Goal: Transaction & Acquisition: Purchase product/service

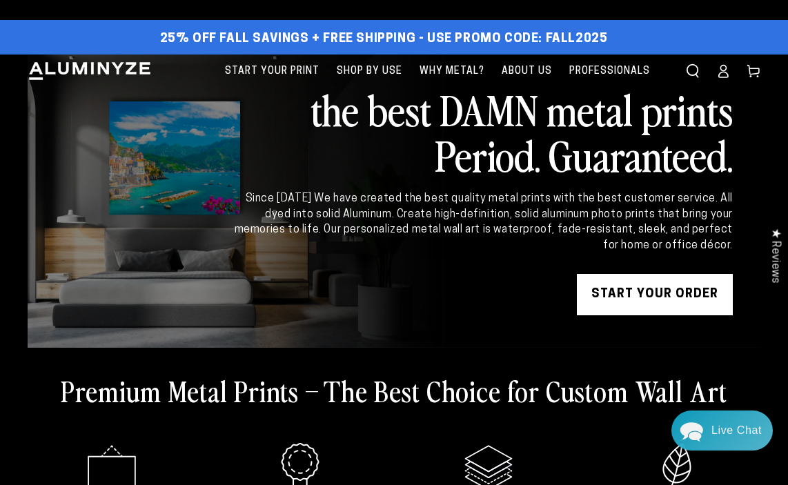
click at [722, 71] on ellipse at bounding box center [724, 69] width 6 height 6
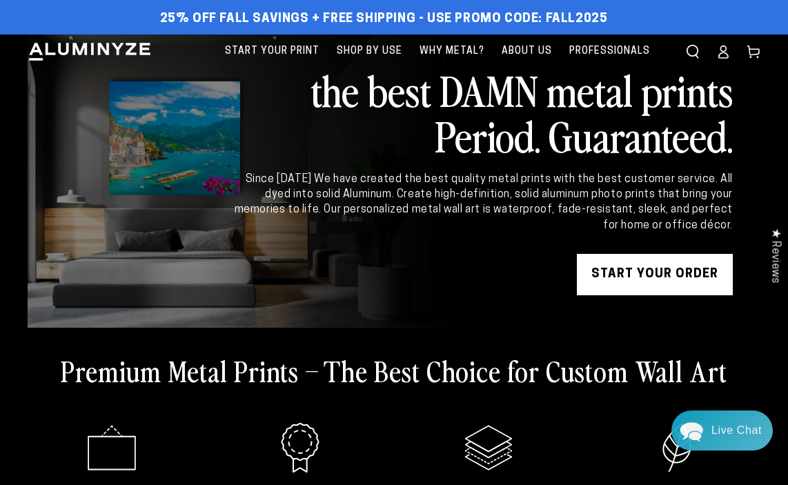
click at [636, 270] on link "START YOUR Order" at bounding box center [655, 274] width 156 height 41
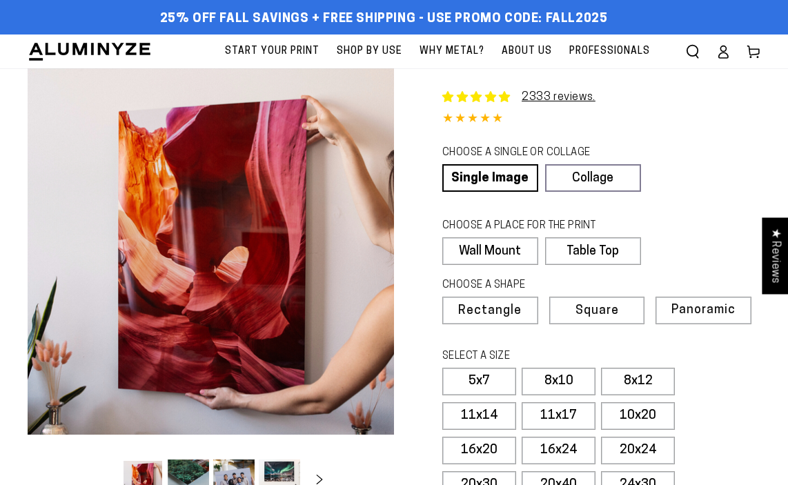
select select "**********"
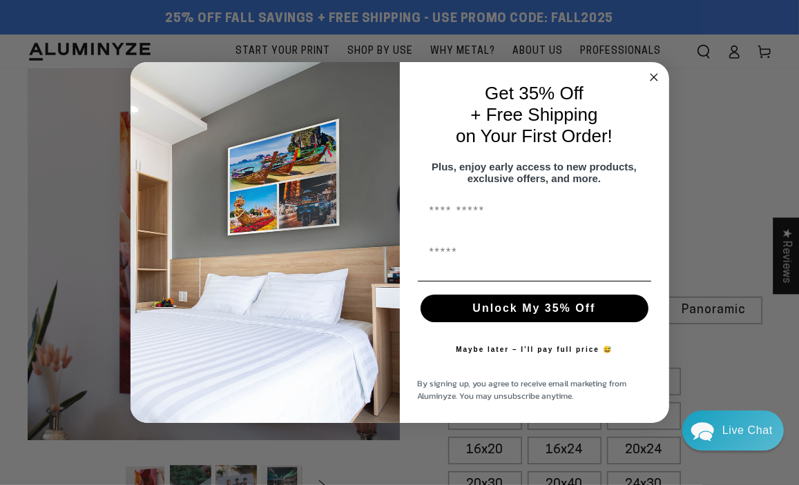
click at [470, 220] on input "First Name" at bounding box center [534, 212] width 233 height 28
type input "*******"
type input "**********"
click at [502, 315] on button "Unlock My 35% Off" at bounding box center [534, 309] width 228 height 28
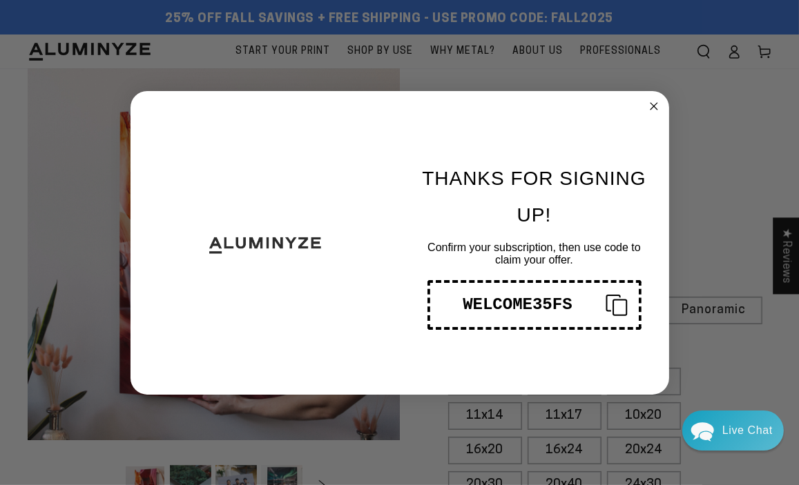
click at [513, 303] on div "WELCOME35FS" at bounding box center [517, 304] width 153 height 19
click at [652, 106] on icon "Close dialog" at bounding box center [653, 106] width 7 height 7
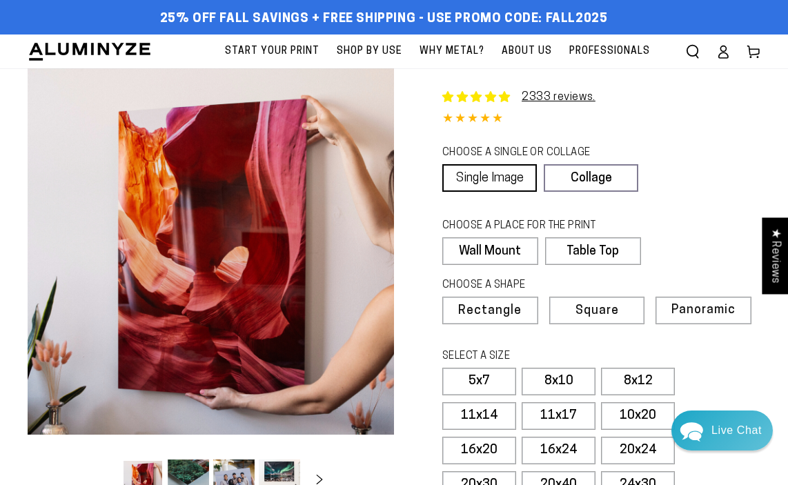
click at [496, 179] on link "Single Image" at bounding box center [489, 178] width 95 height 28
click at [494, 248] on label "Wall Mount" at bounding box center [490, 251] width 96 height 28
click at [479, 307] on span "Rectangle" at bounding box center [490, 311] width 61 height 12
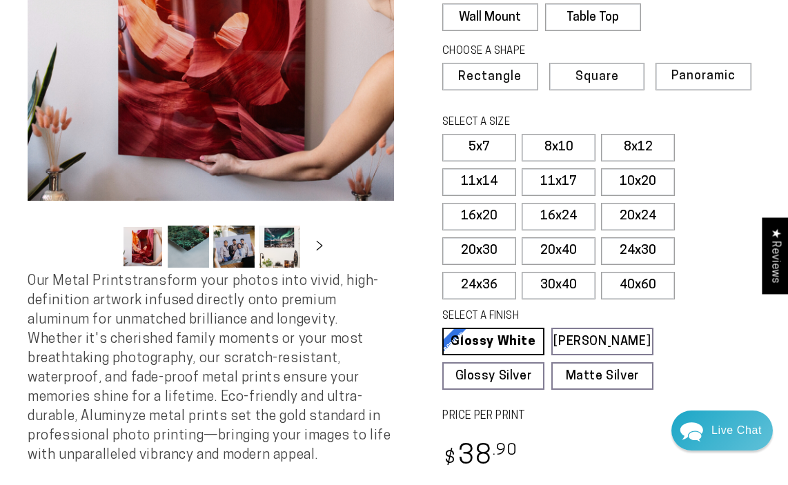
scroll to position [276, 0]
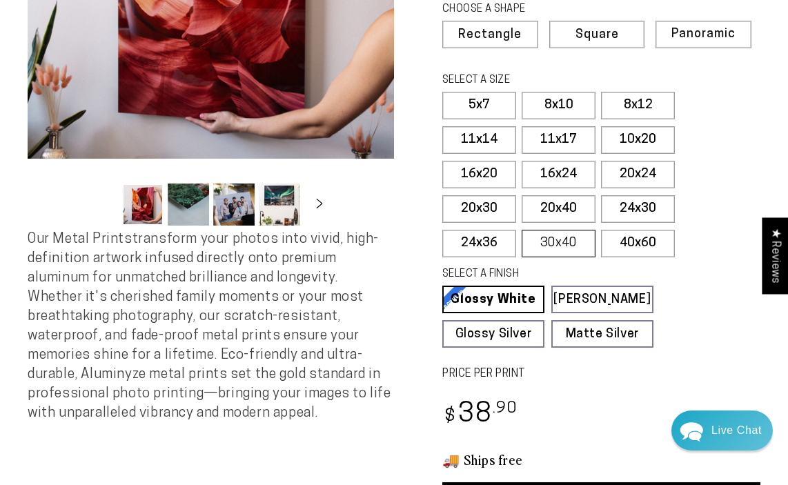
click at [561, 240] on label "30x40" at bounding box center [559, 244] width 74 height 28
click at [472, 208] on label "20x30" at bounding box center [479, 209] width 74 height 28
click at [485, 168] on label "16x20" at bounding box center [479, 175] width 74 height 28
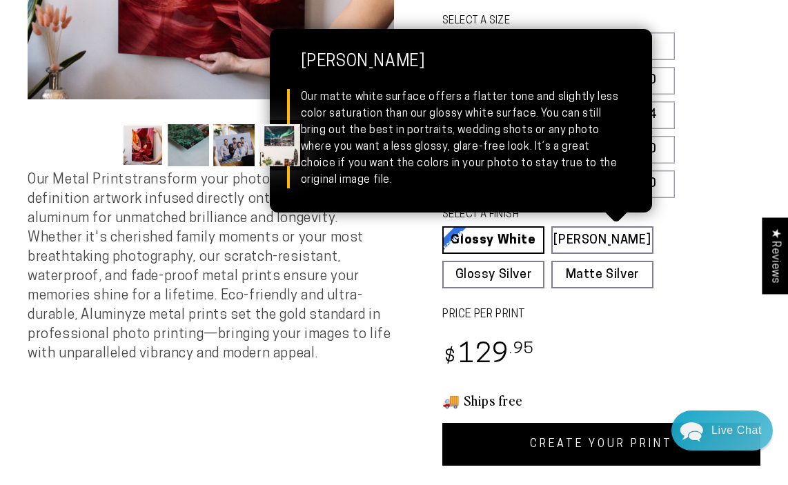
scroll to position [414, 0]
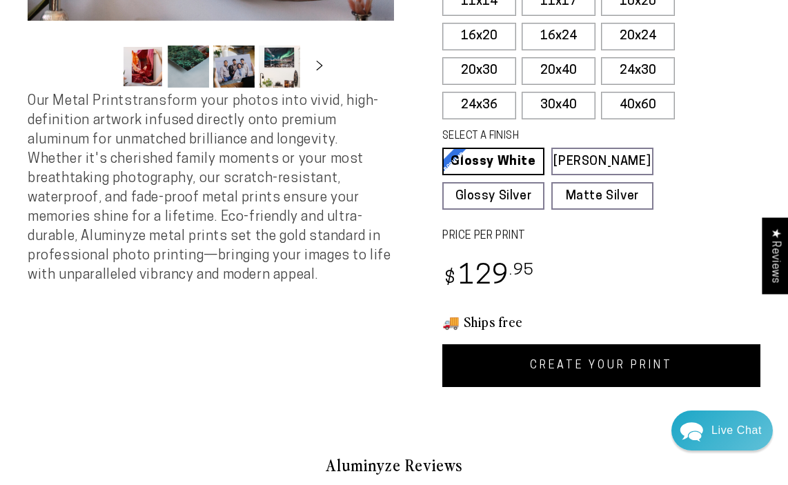
click at [592, 360] on link "CREATE YOUR PRINT" at bounding box center [601, 365] width 318 height 43
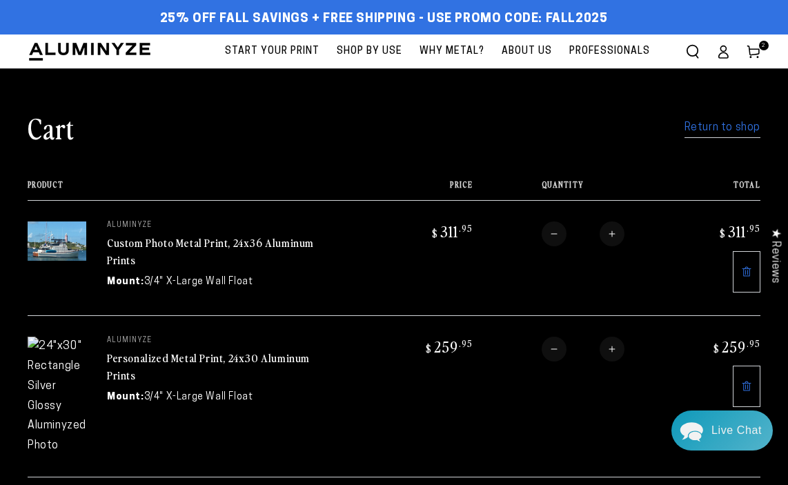
click at [750, 382] on icon at bounding box center [746, 386] width 11 height 11
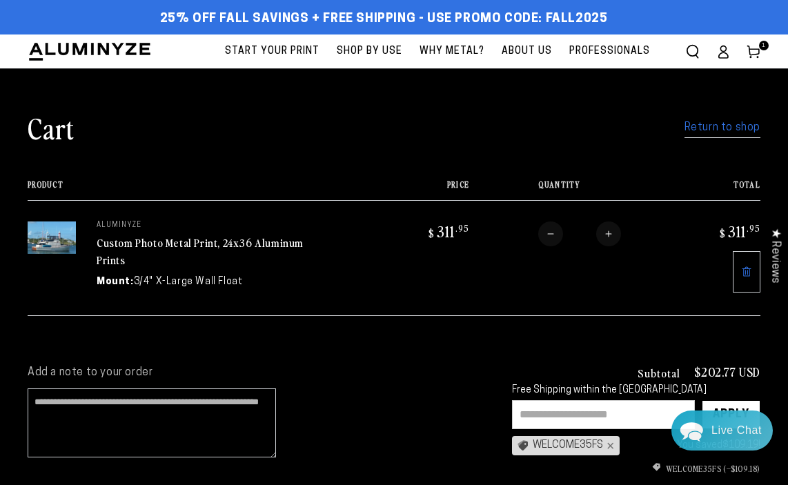
click at [538, 413] on input "text" at bounding box center [603, 414] width 183 height 29
type input "**********"
click at [717, 404] on div "Apply" at bounding box center [731, 415] width 37 height 28
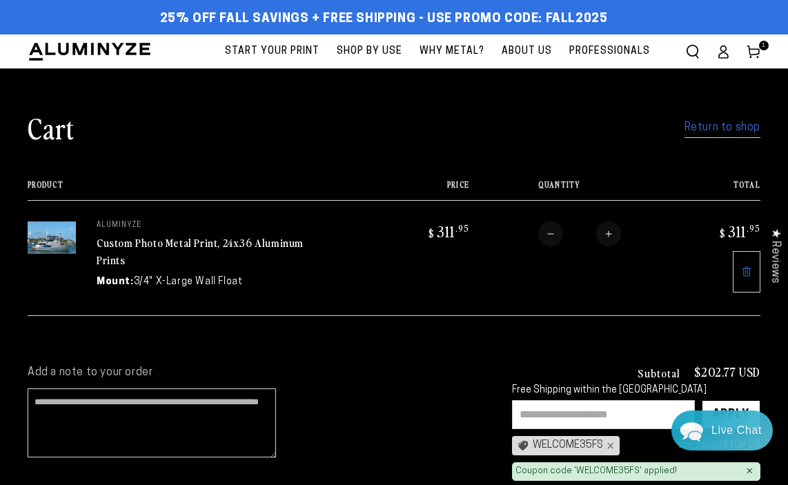
click at [703, 130] on link "Return to shop" at bounding box center [723, 128] width 76 height 20
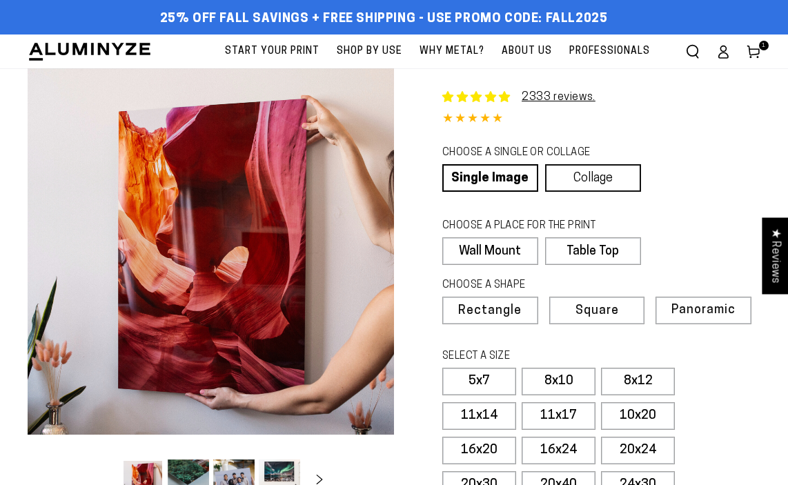
select select "**********"
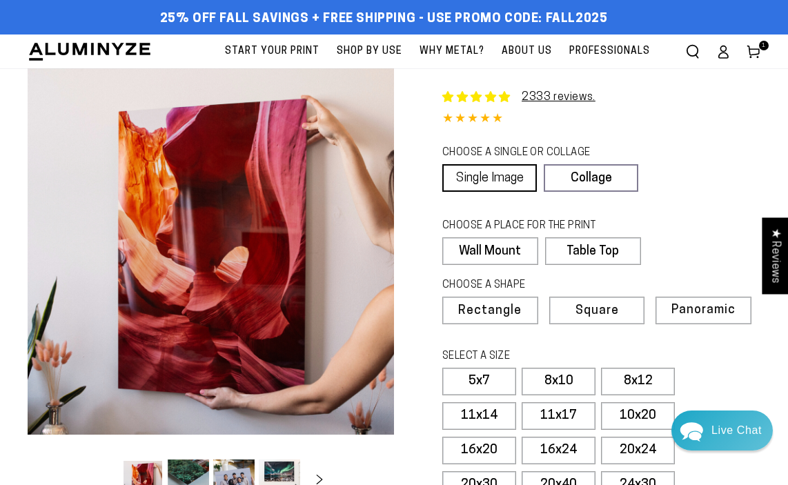
click at [489, 173] on link "Single Image" at bounding box center [489, 178] width 95 height 28
click at [485, 248] on label "Wall Mount" at bounding box center [490, 251] width 96 height 28
click at [479, 308] on span "Rectangle" at bounding box center [490, 311] width 61 height 12
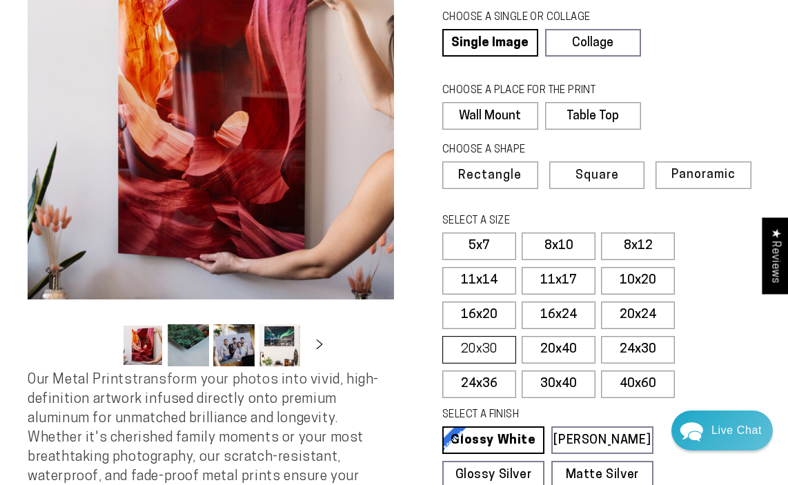
scroll to position [138, 0]
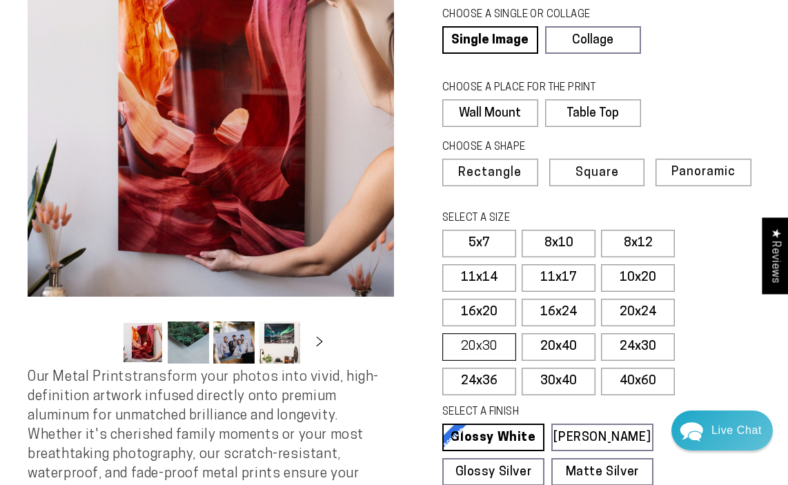
click at [487, 344] on label "20x30" at bounding box center [479, 347] width 74 height 28
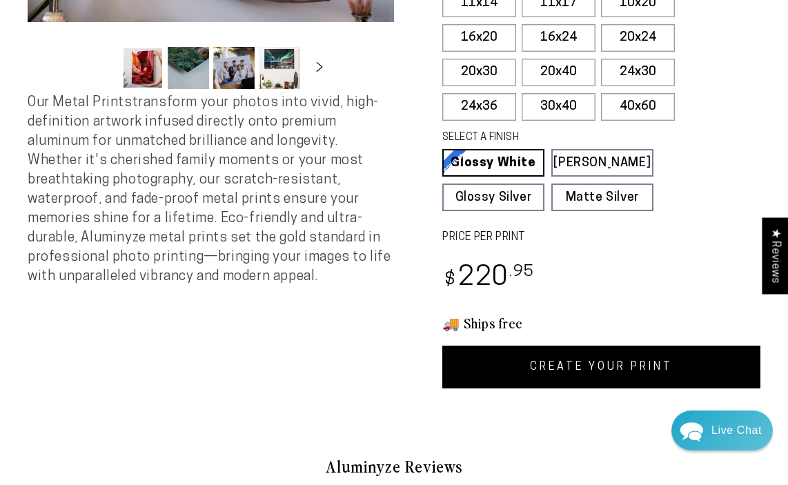
scroll to position [414, 0]
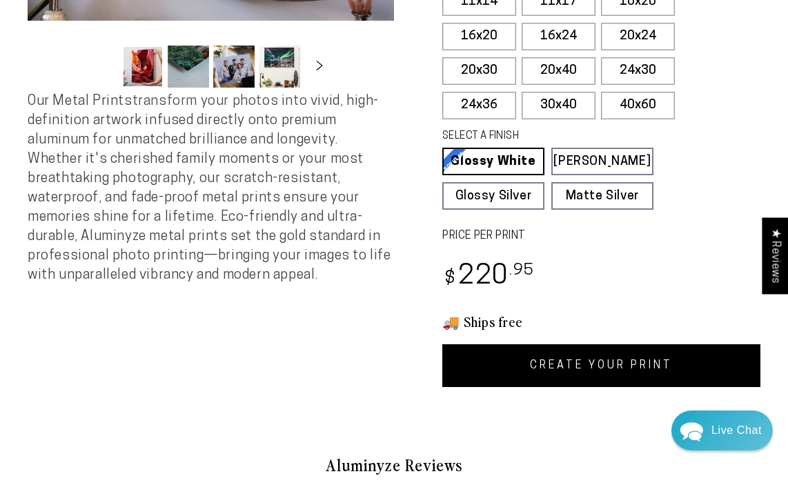
click at [554, 360] on link "CREATE YOUR PRINT" at bounding box center [601, 365] width 318 height 43
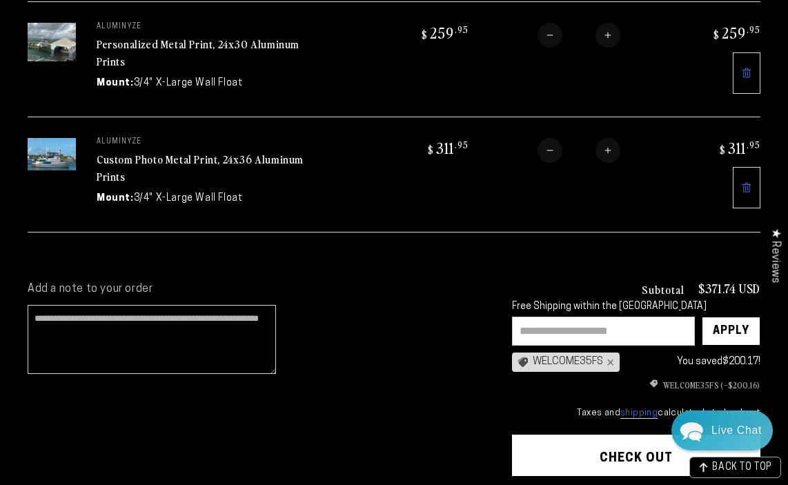
scroll to position [207, 0]
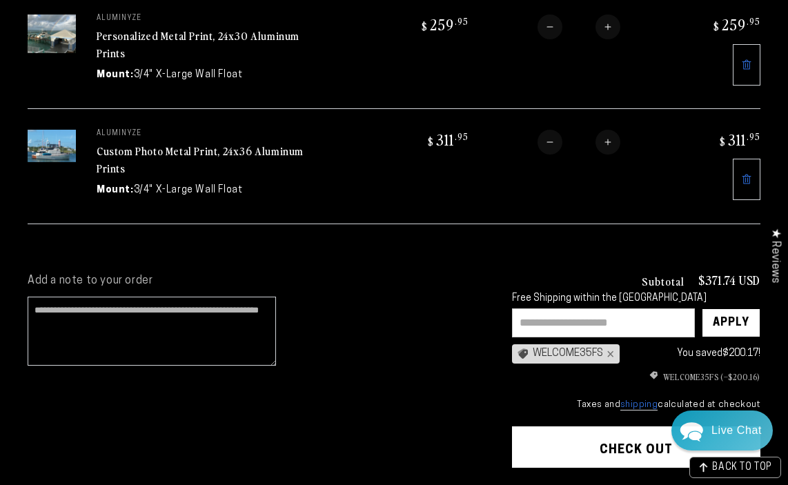
click at [532, 318] on input "text" at bounding box center [603, 323] width 183 height 29
type input "**********"
click at [732, 317] on div "Apply" at bounding box center [731, 323] width 37 height 28
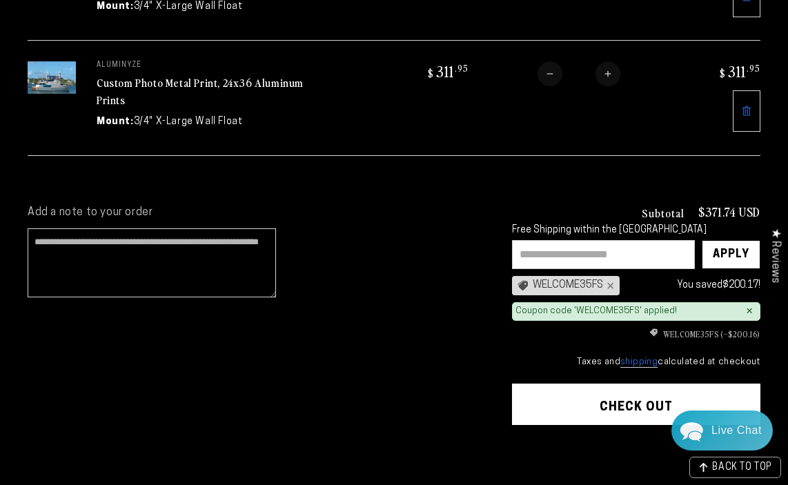
scroll to position [345, 0]
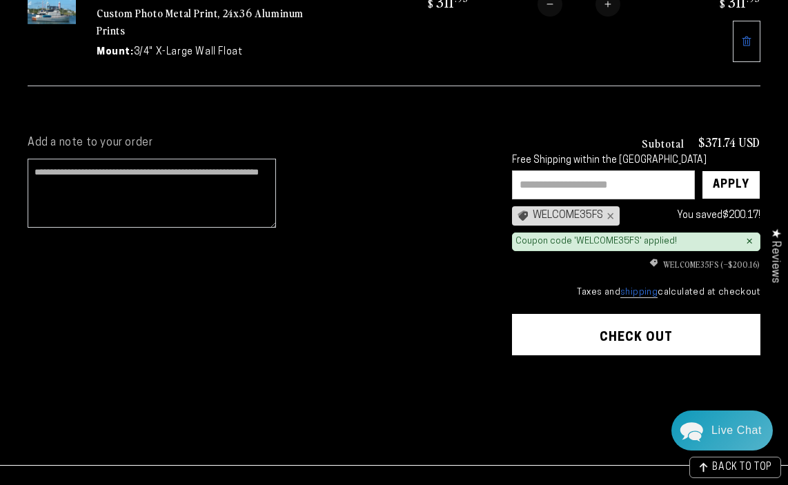
click at [623, 327] on button "Check out" at bounding box center [636, 334] width 249 height 41
